Goal: Find specific page/section: Find specific page/section

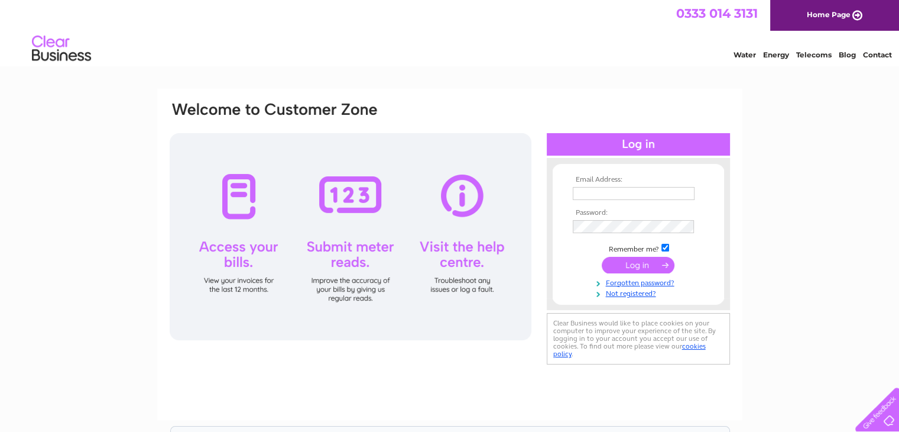
type input "[PERSON_NAME][EMAIL_ADDRESS][DOMAIN_NAME]"
click at [633, 260] on input "submit" at bounding box center [638, 265] width 73 height 17
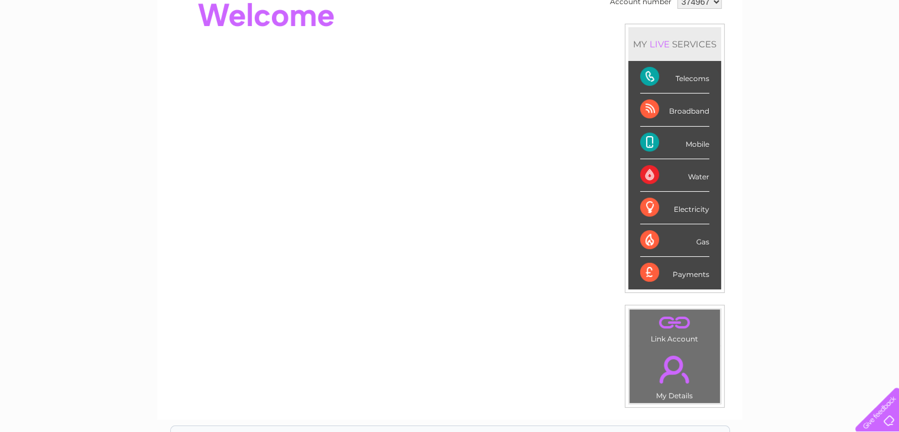
scroll to position [59, 0]
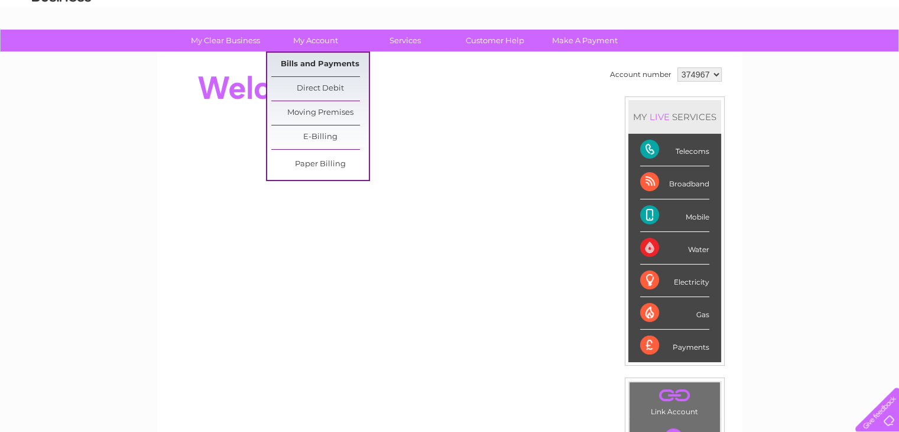
click at [319, 60] on link "Bills and Payments" at bounding box center [320, 65] width 98 height 24
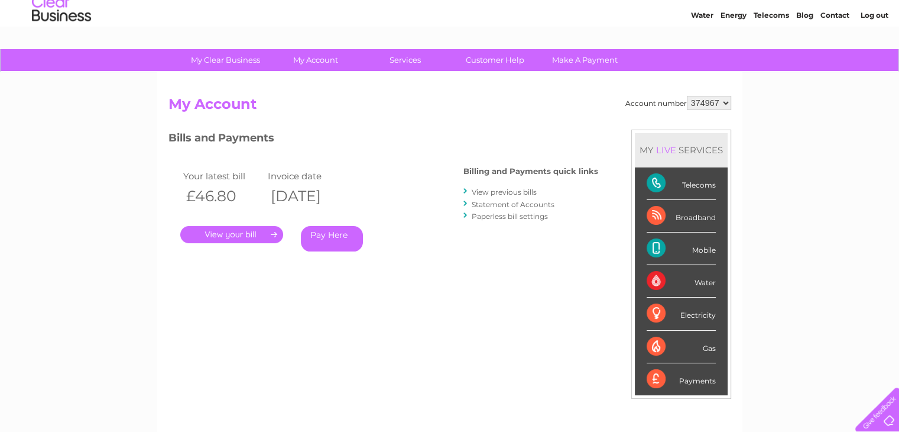
scroll to position [59, 0]
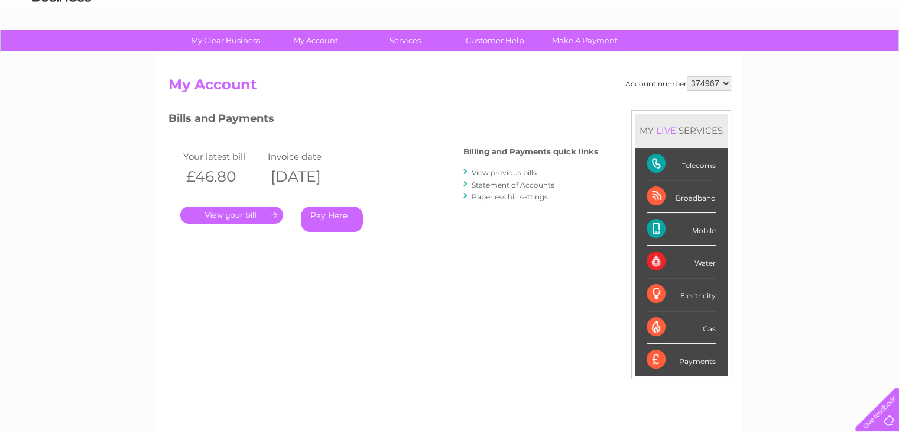
click at [215, 213] on link "." at bounding box center [231, 214] width 103 height 17
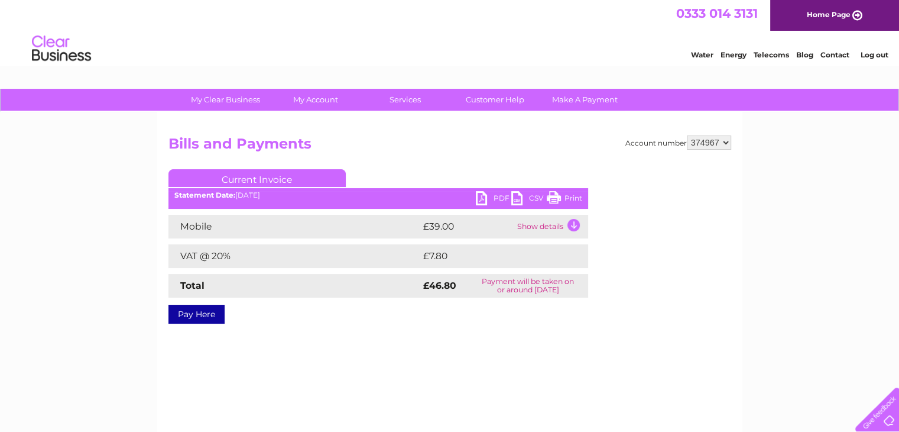
click at [572, 196] on link "Print" at bounding box center [564, 199] width 35 height 17
